Goal: Information Seeking & Learning: Learn about a topic

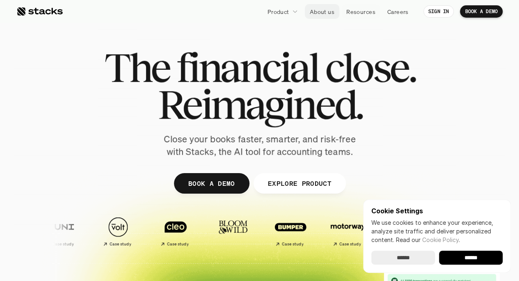
click at [326, 11] on p "About us" at bounding box center [321, 11] width 25 height 9
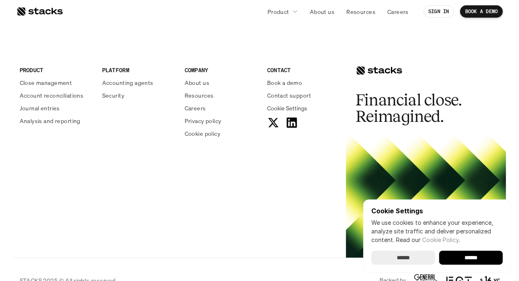
scroll to position [1414, 0]
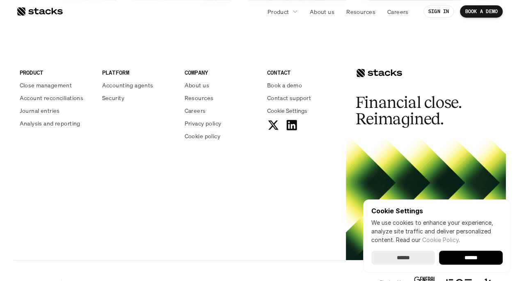
click at [367, 72] on div at bounding box center [378, 73] width 46 height 10
drag, startPoint x: 349, startPoint y: 63, endPoint x: 408, endPoint y: 74, distance: 60.1
click at [408, 74] on div "Financial close. Reimagined." at bounding box center [426, 89] width 160 height 95
click at [396, 72] on div at bounding box center [378, 73] width 46 height 10
drag, startPoint x: 396, startPoint y: 72, endPoint x: 226, endPoint y: 222, distance: 226.2
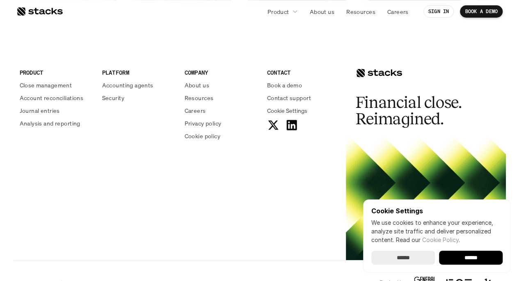
click at [226, 222] on div "PRODUCT Close management Account reconciliations Journal entries Analysis and r…" at bounding box center [260, 151] width 492 height 218
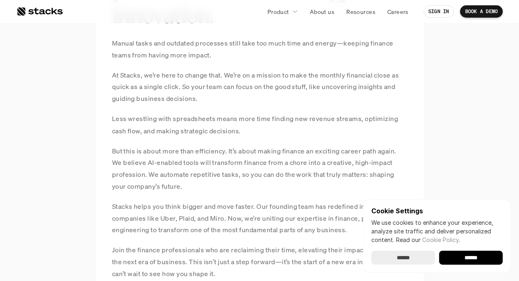
scroll to position [641, 0]
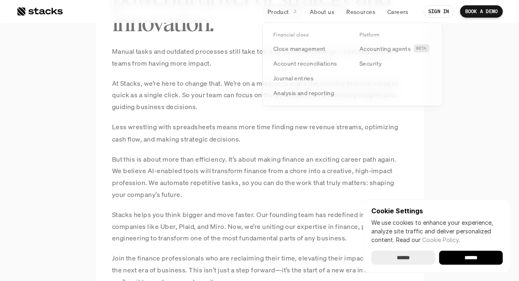
click at [283, 13] on p "Product" at bounding box center [278, 11] width 22 height 9
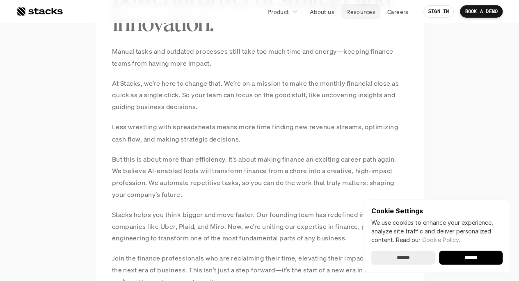
click at [353, 9] on p "Resources" at bounding box center [360, 11] width 29 height 9
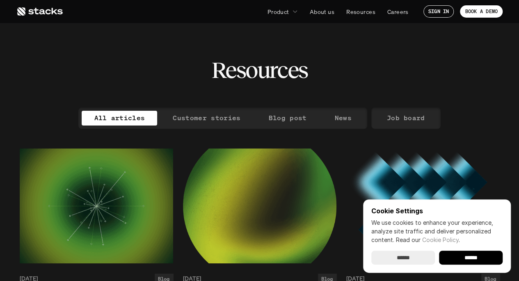
click at [59, 10] on use at bounding box center [39, 11] width 45 height 8
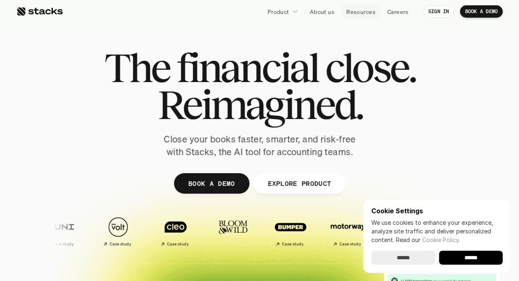
click at [360, 16] on p "Resources" at bounding box center [360, 11] width 29 height 9
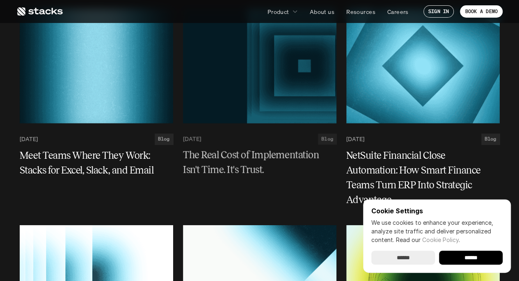
scroll to position [1014, 0]
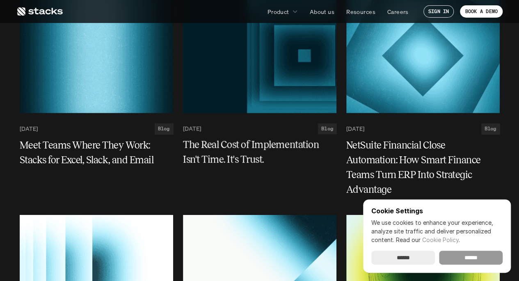
click at [453, 259] on input "******" at bounding box center [471, 257] width 64 height 14
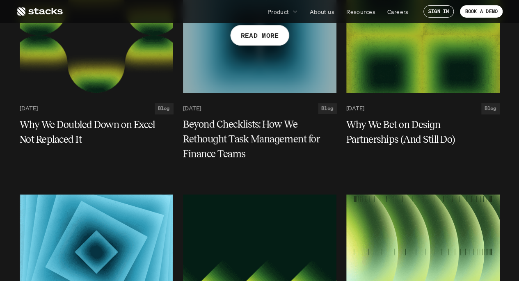
scroll to position [1684, 0]
